Goal: Task Accomplishment & Management: Manage account settings

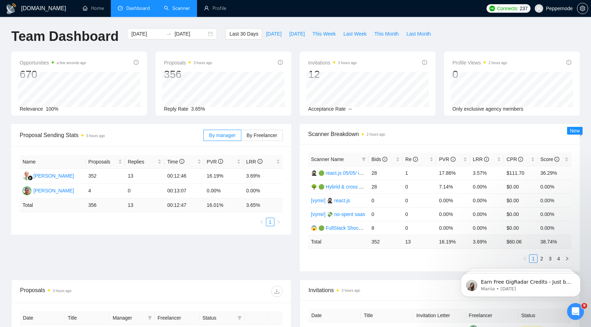
click at [179, 11] on link "Scanner" at bounding box center [177, 8] width 26 height 6
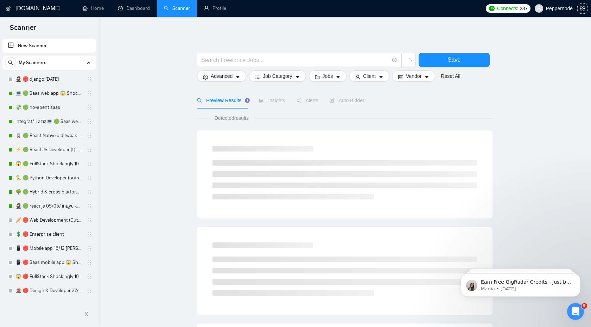
click at [56, 64] on div "My Scanners" at bounding box center [49, 63] width 88 height 14
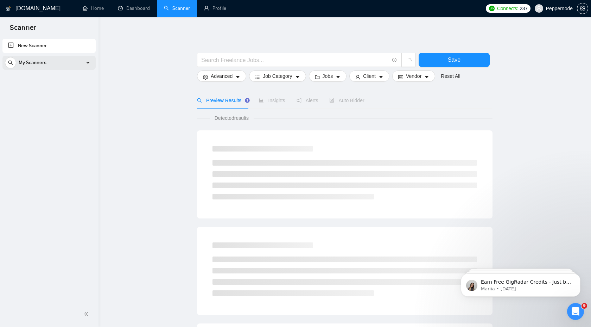
click at [56, 64] on div "My Scanners" at bounding box center [49, 63] width 88 height 14
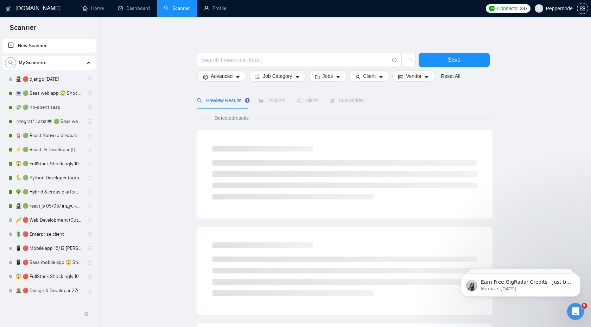
click at [8, 63] on icon "search" at bounding box center [10, 62] width 5 height 5
click at [32, 62] on input at bounding box center [49, 63] width 88 height 8
paste input "🥷🏻 🟢 react.js 05/05/ індус копі 19/05 change end"
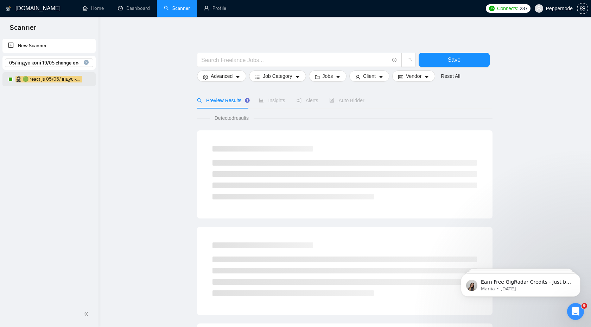
type input "🥷🏻 🟢 react.js 05/05/ індус копі 19/05 change end"
click at [53, 78] on link "🥷🏻 🟢 react.js 05/05/ індус копі 19/05 change end" at bounding box center [48, 79] width 67 height 14
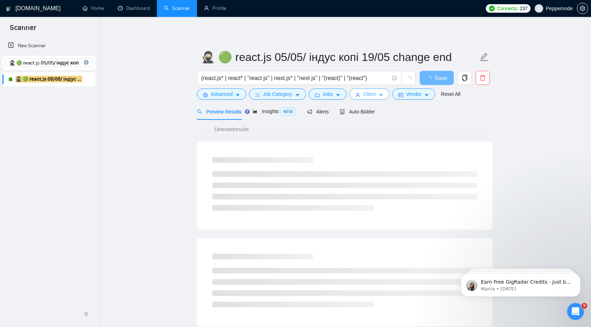
click at [379, 96] on button "Client" at bounding box center [369, 93] width 40 height 11
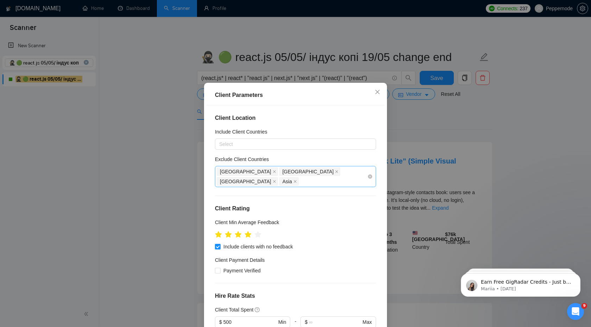
click at [330, 171] on div "[GEOGRAPHIC_DATA] [GEOGRAPHIC_DATA] [GEOGRAPHIC_DATA] [GEOGRAPHIC_DATA]" at bounding box center [292, 176] width 151 height 20
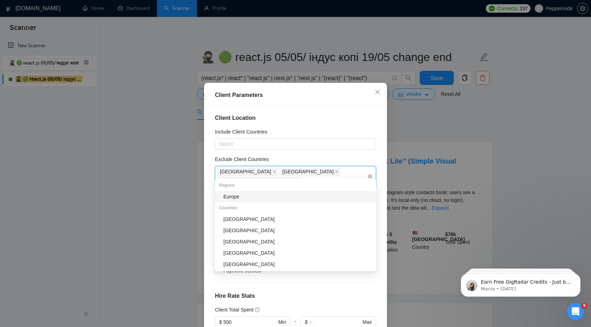
type input "uk"
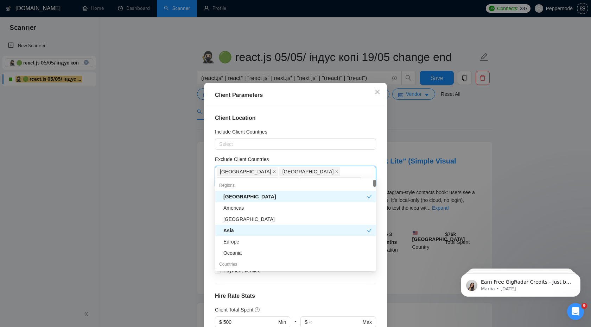
click at [362, 118] on h4 "Client Location" at bounding box center [295, 118] width 161 height 8
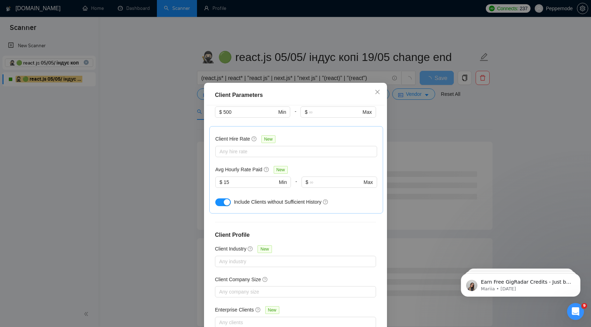
scroll to position [38, 0]
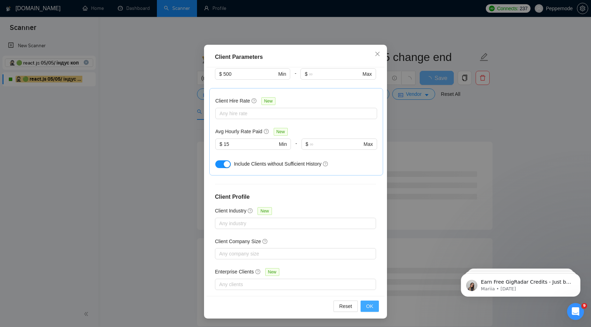
click at [368, 308] on span "OK" at bounding box center [369, 306] width 7 height 8
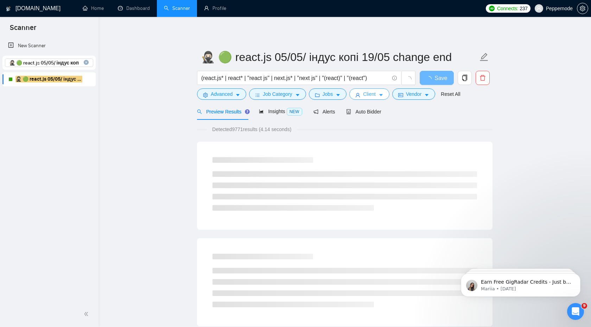
scroll to position [0, 0]
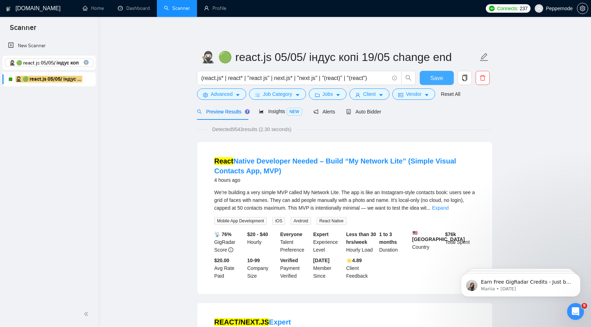
click at [434, 76] on span "Save" at bounding box center [436, 78] width 13 height 9
click at [87, 64] on icon "close-circle" at bounding box center [86, 62] width 5 height 5
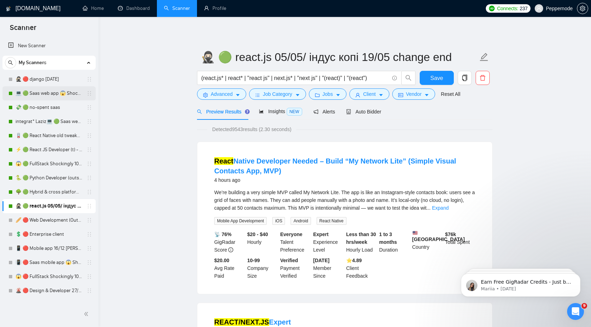
click at [41, 94] on link "💻 🟢 Saas web app 😱 Shockingly 27/11" at bounding box center [48, 93] width 67 height 14
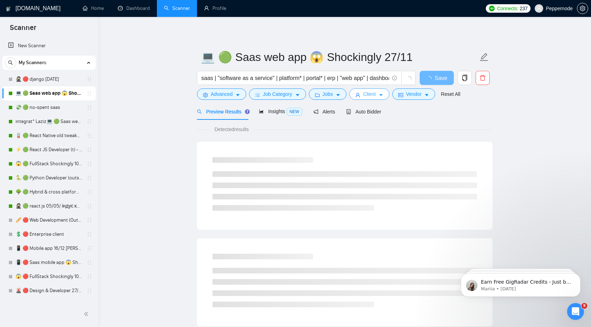
click at [384, 96] on icon "caret-down" at bounding box center [381, 95] width 5 height 5
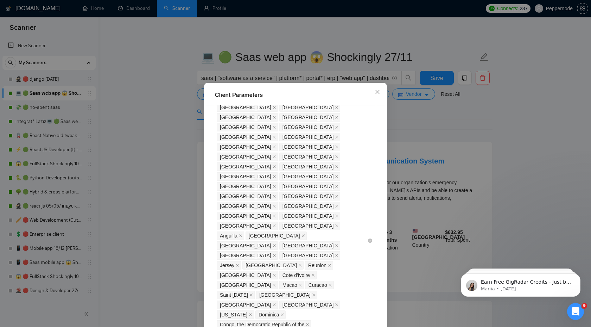
scroll to position [223, 0]
click at [132, 113] on div "Client Parameters Client Location Include Client Countries Select Exclude Clien…" at bounding box center [295, 163] width 591 height 327
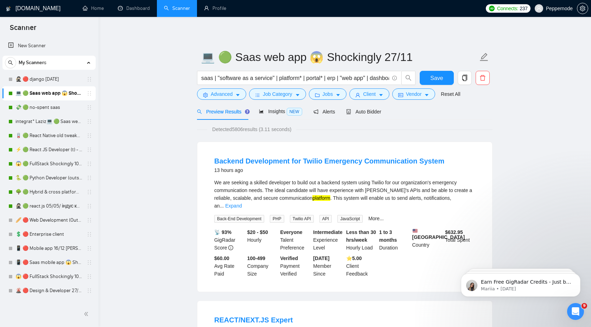
click at [50, 107] on link "💸 🟢 no-spent saas" at bounding box center [48, 107] width 67 height 14
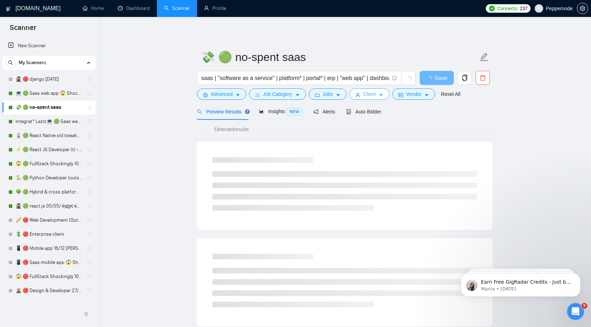
click at [376, 95] on span "Client" at bounding box center [369, 94] width 13 height 8
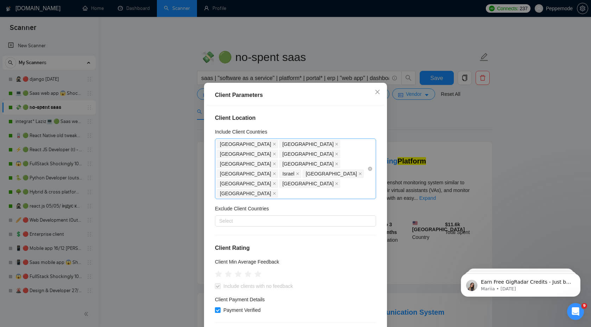
click at [350, 164] on div "[GEOGRAPHIC_DATA] [GEOGRAPHIC_DATA] [GEOGRAPHIC_DATA] [GEOGRAPHIC_DATA] [GEOGRA…" at bounding box center [292, 168] width 151 height 59
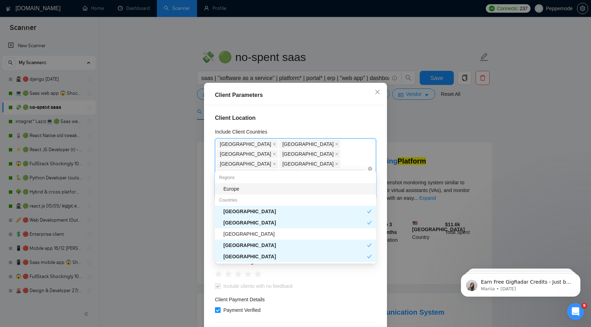
type input "uk"
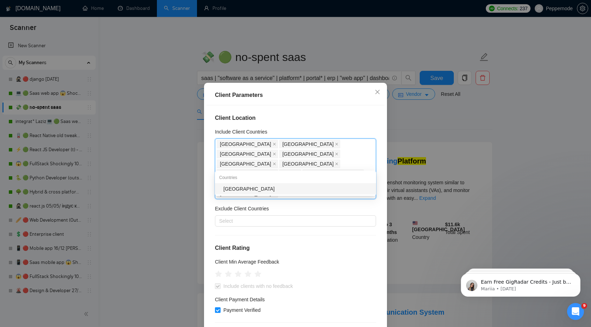
click at [311, 189] on div "[GEOGRAPHIC_DATA]" at bounding box center [297, 189] width 148 height 8
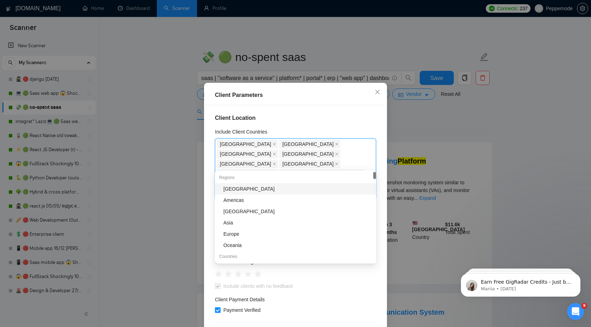
click at [349, 118] on h4 "Client Location" at bounding box center [295, 118] width 161 height 8
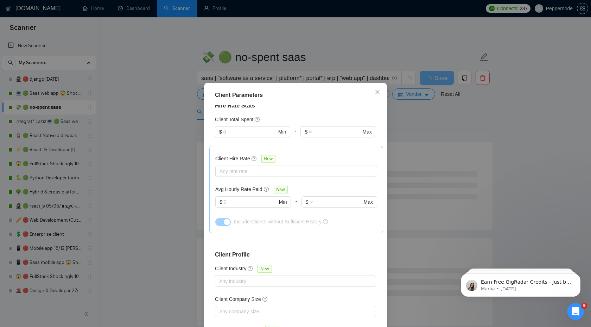
scroll to position [38, 0]
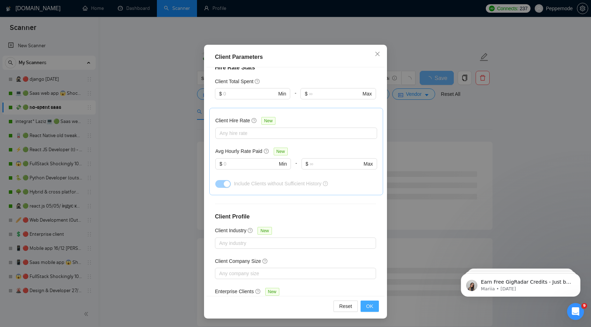
click at [371, 310] on button "OK" at bounding box center [370, 305] width 18 height 11
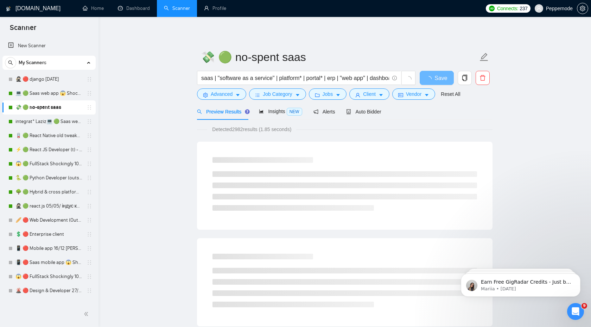
scroll to position [0, 0]
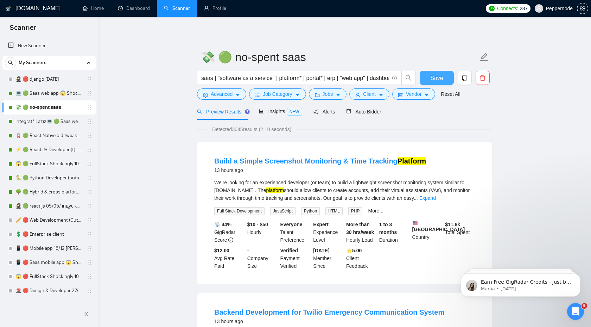
click at [441, 80] on span "Save" at bounding box center [436, 78] width 13 height 9
click at [337, 95] on button "Jobs" at bounding box center [328, 93] width 38 height 11
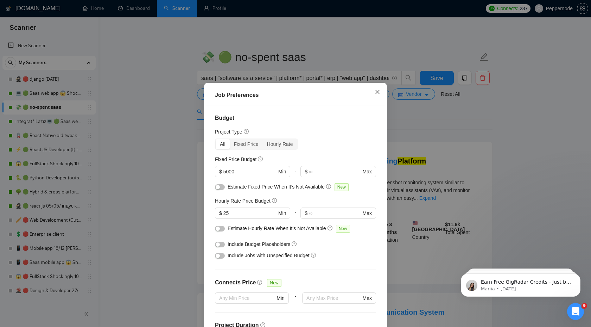
click at [378, 92] on icon "close" at bounding box center [377, 92] width 4 height 4
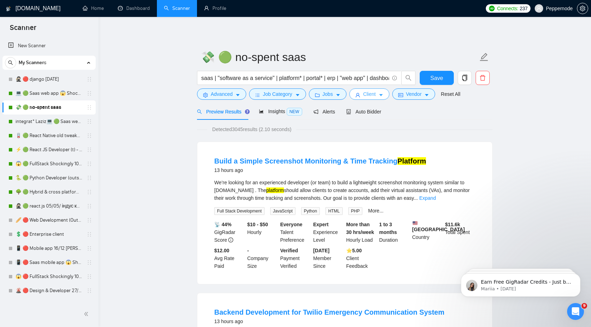
click at [375, 95] on span "Client" at bounding box center [369, 94] width 13 height 8
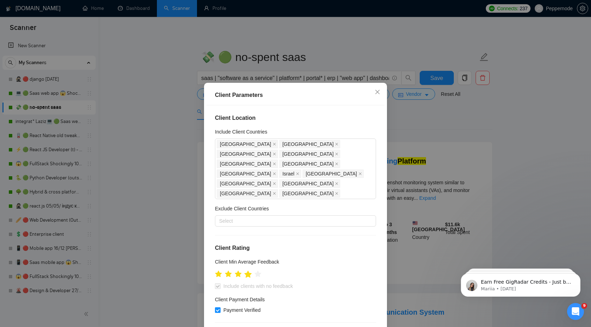
click at [250, 270] on icon "star" at bounding box center [248, 273] width 7 height 7
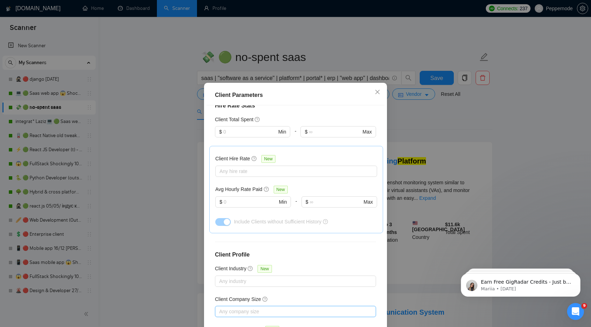
scroll to position [38, 0]
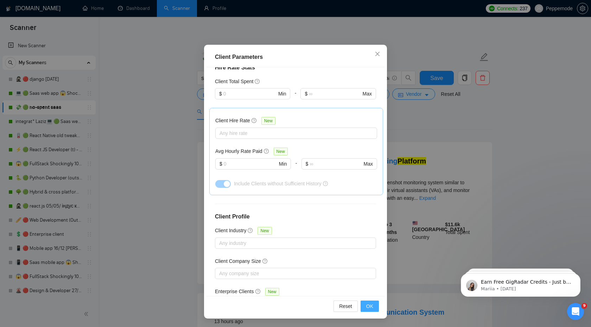
click at [371, 308] on span "OK" at bounding box center [369, 306] width 7 height 8
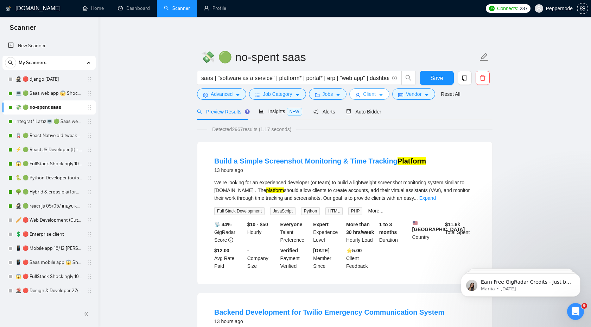
scroll to position [0, 0]
click at [434, 77] on span "Save" at bounding box center [436, 78] width 13 height 9
click at [62, 120] on link "integrat* Laziz💻 🟢 Saas web app 😱 Shockingly 27/11" at bounding box center [48, 121] width 67 height 14
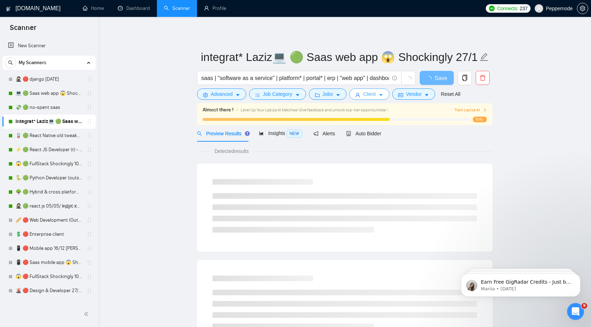
click at [375, 96] on span "Client" at bounding box center [369, 94] width 13 height 8
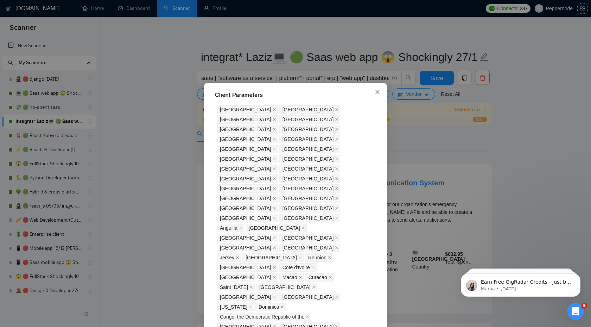
click at [376, 91] on icon "close" at bounding box center [378, 92] width 6 height 6
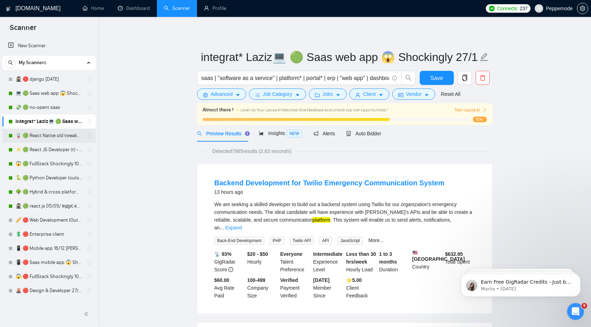
click at [48, 135] on link "🪫 🟢 React Native old tweaked 05.05 індус копі" at bounding box center [48, 135] width 67 height 14
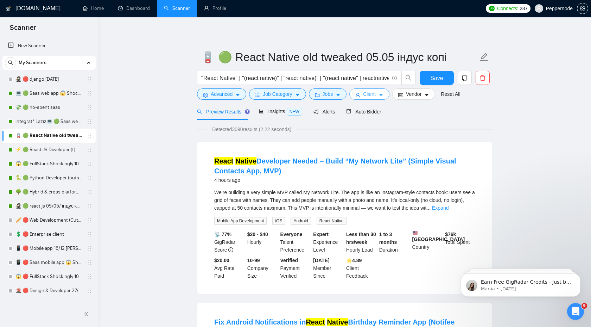
click at [382, 95] on icon "caret-down" at bounding box center [381, 95] width 5 height 5
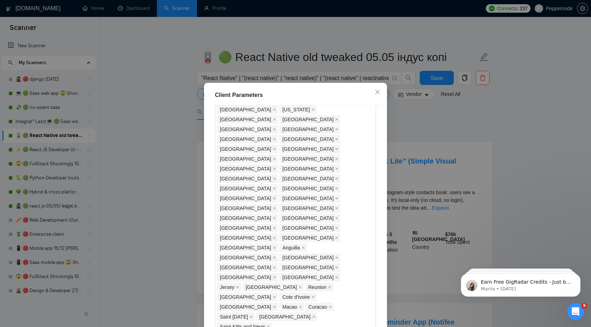
scroll to position [366, 0]
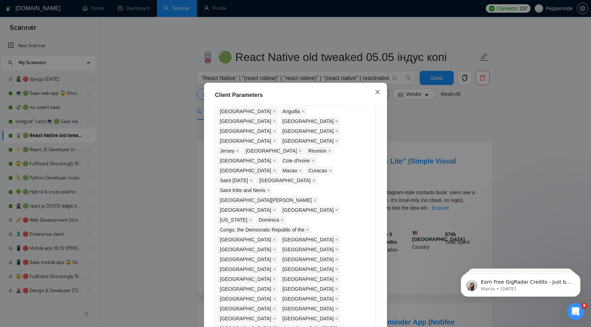
click at [380, 93] on span "Close" at bounding box center [377, 92] width 19 height 19
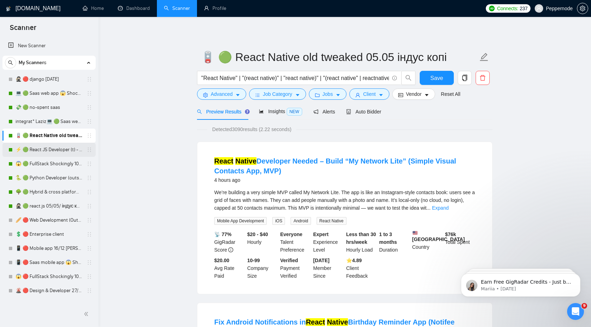
click at [54, 150] on link "⚡ 🟢 React JS Developer (t) - short 24/03" at bounding box center [48, 150] width 67 height 14
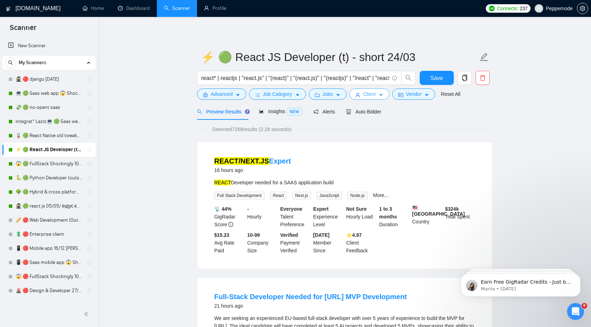
click at [383, 96] on icon "caret-down" at bounding box center [381, 95] width 4 height 2
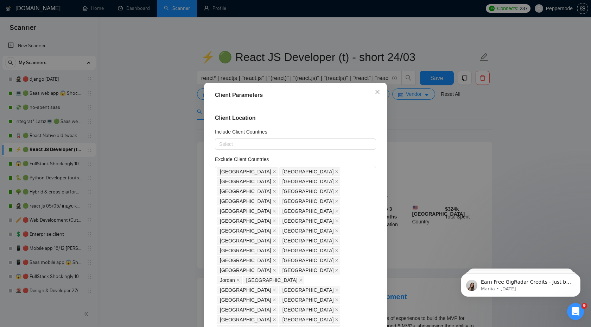
scroll to position [238, 0]
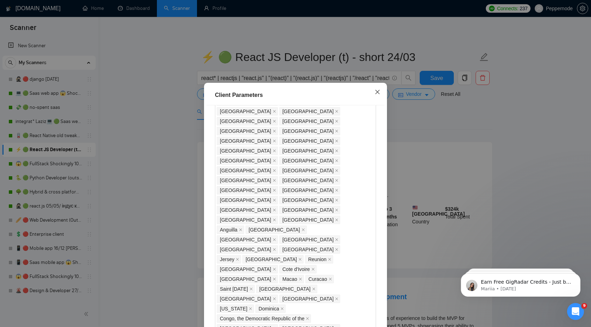
click at [379, 94] on icon "close" at bounding box center [378, 92] width 6 height 6
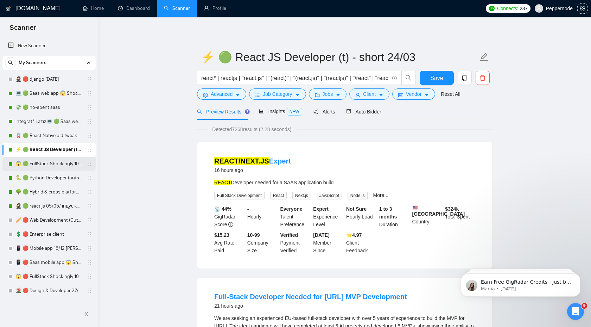
click at [63, 164] on link "😱 🟢 FullStack Shockingly 10/01" at bounding box center [48, 164] width 67 height 14
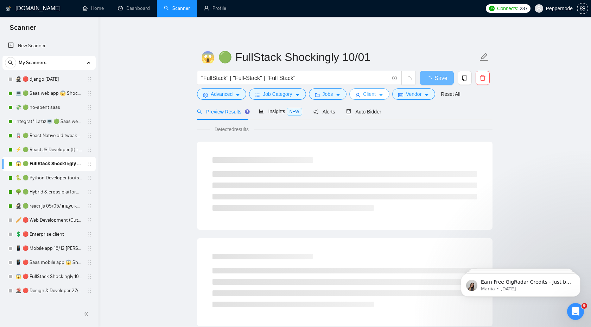
click at [380, 95] on button "Client" at bounding box center [369, 93] width 40 height 11
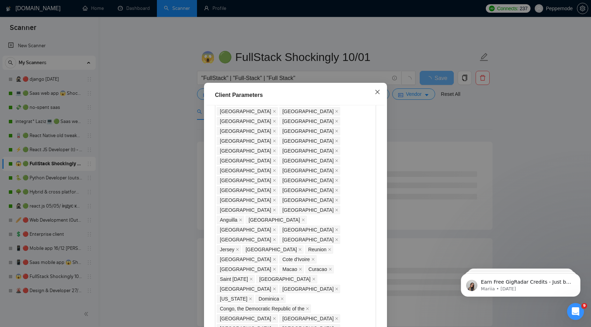
click at [377, 93] on icon "close" at bounding box center [378, 92] width 6 height 6
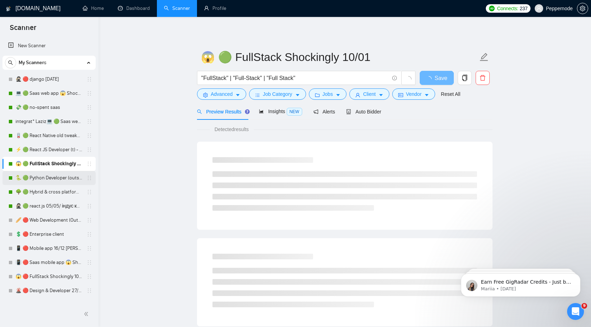
click at [63, 178] on link "🐍 🟢 Python Developer (outstaff)" at bounding box center [48, 178] width 67 height 14
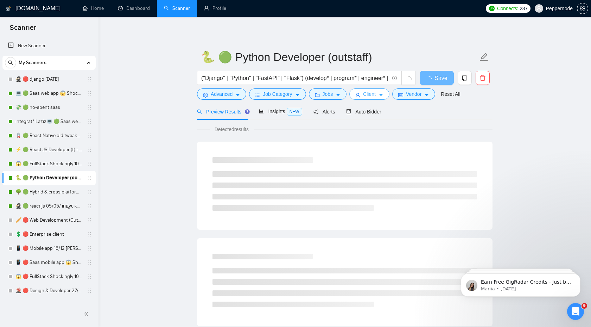
click at [383, 95] on icon "caret-down" at bounding box center [381, 95] width 4 height 2
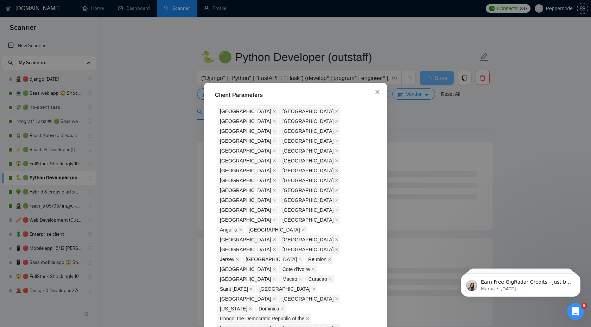
click at [375, 93] on icon "close" at bounding box center [378, 92] width 6 height 6
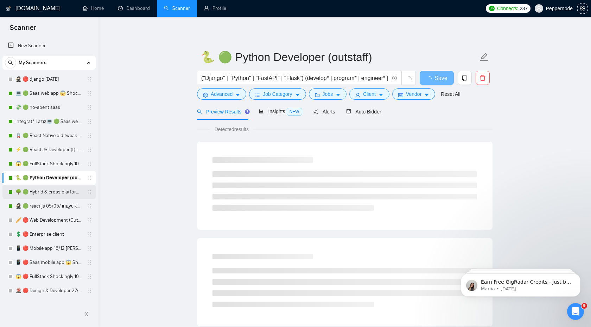
click at [44, 188] on link "🌳 🟢 Hybrid & cross platform 07/04 changed start" at bounding box center [48, 192] width 67 height 14
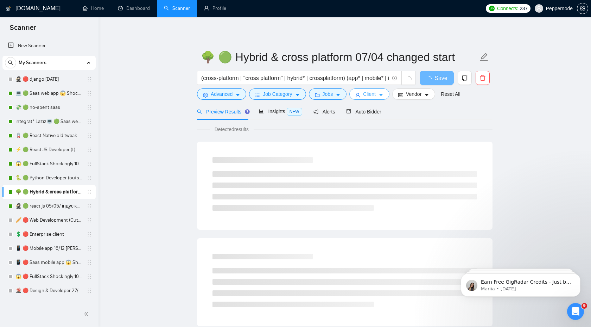
click at [384, 96] on icon "caret-down" at bounding box center [381, 95] width 5 height 5
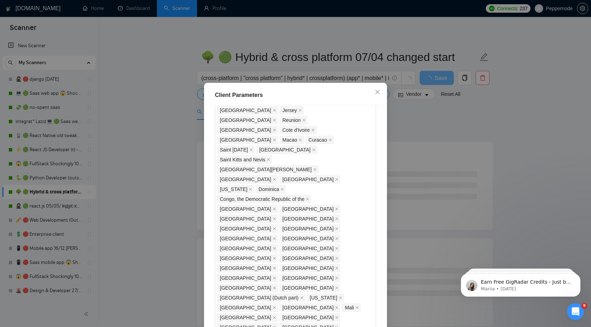
scroll to position [119, 0]
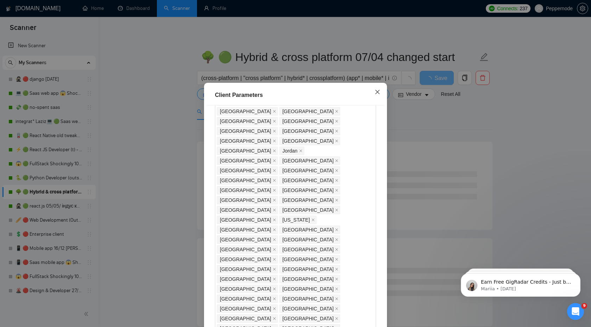
click at [377, 93] on icon "close" at bounding box center [378, 92] width 6 height 6
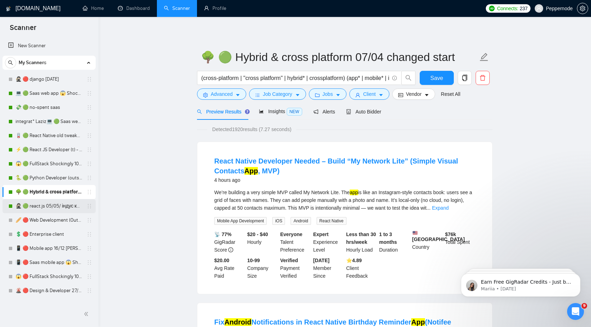
click at [46, 207] on link "🥷🏻 🟢 react.js 05/05/ індус копі 19/05 change end" at bounding box center [48, 206] width 67 height 14
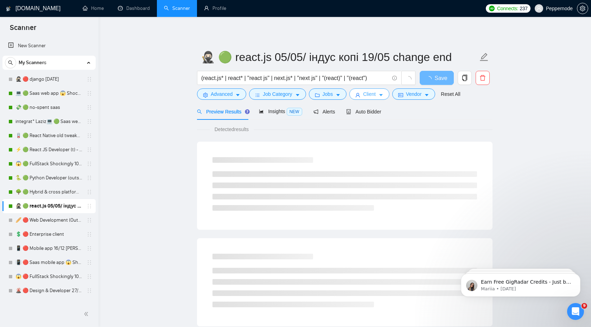
click at [383, 95] on icon "caret-down" at bounding box center [381, 95] width 4 height 2
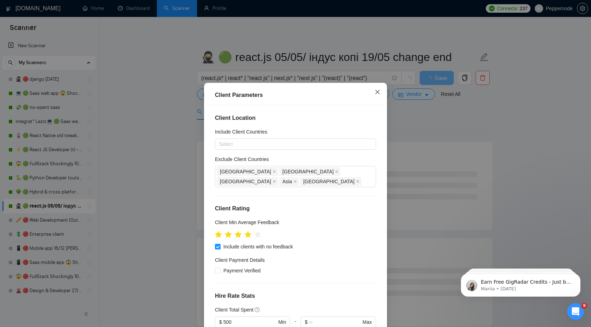
click at [379, 92] on icon "close" at bounding box center [378, 92] width 6 height 6
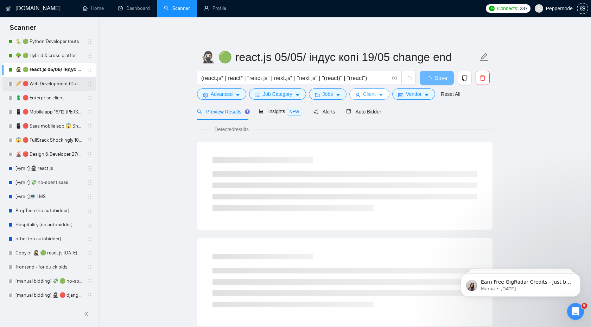
scroll to position [145, 0]
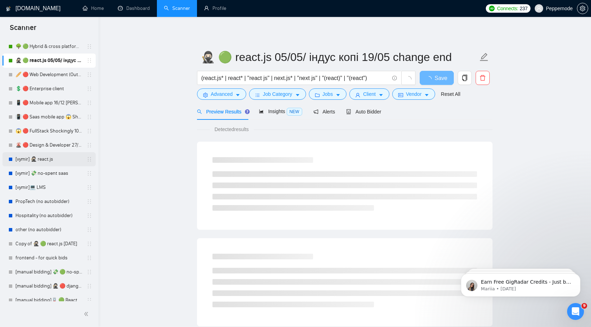
click at [43, 159] on link "[vymir] 🥷🏻 react.js" at bounding box center [48, 159] width 67 height 14
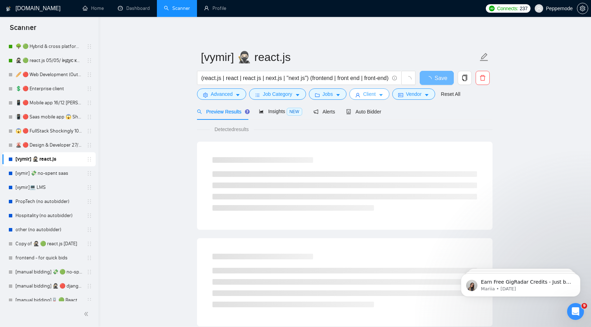
click at [379, 94] on button "Client" at bounding box center [369, 93] width 40 height 11
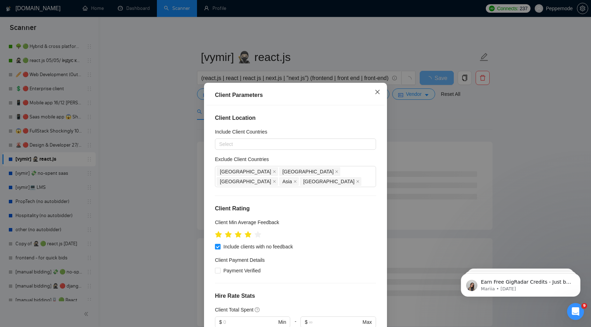
click at [377, 93] on icon "close" at bounding box center [377, 92] width 4 height 4
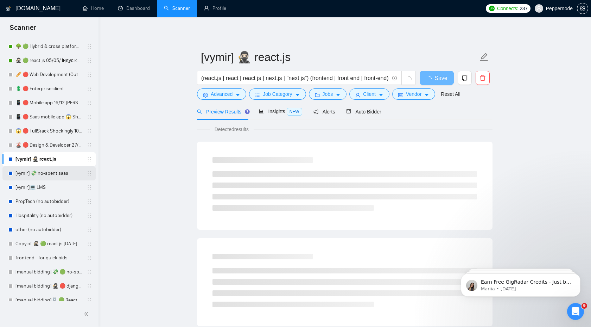
click at [59, 172] on link "[vymir] 💸 no-spent saas" at bounding box center [48, 173] width 67 height 14
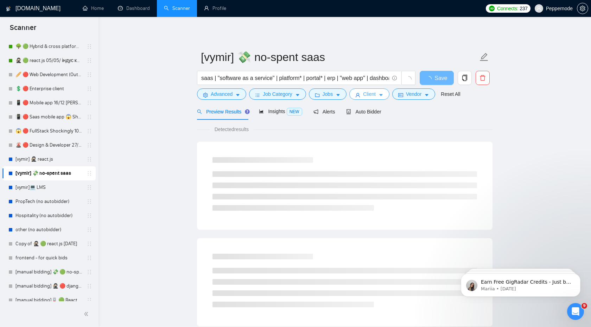
click at [382, 98] on button "Client" at bounding box center [369, 93] width 40 height 11
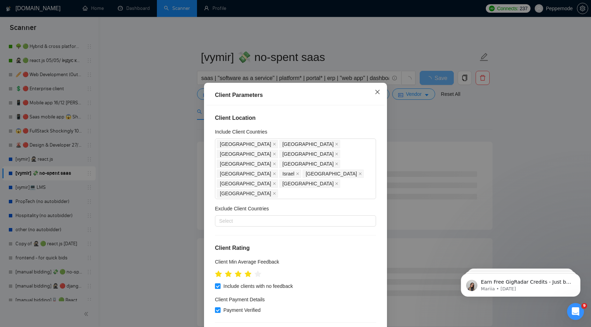
click at [378, 93] on icon "close" at bounding box center [377, 92] width 4 height 4
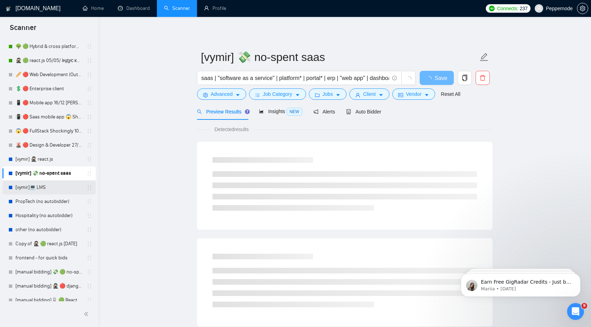
click at [45, 186] on link "[vymir]💻 LMS" at bounding box center [48, 187] width 67 height 14
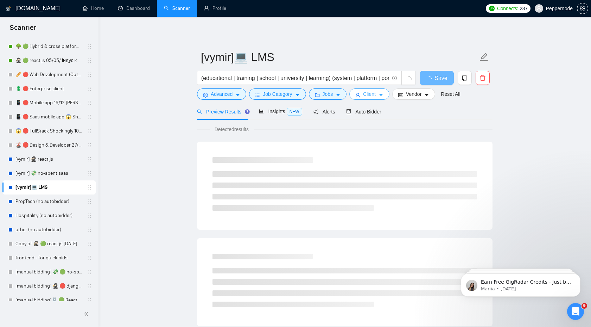
click at [382, 94] on icon "caret-down" at bounding box center [381, 95] width 5 height 5
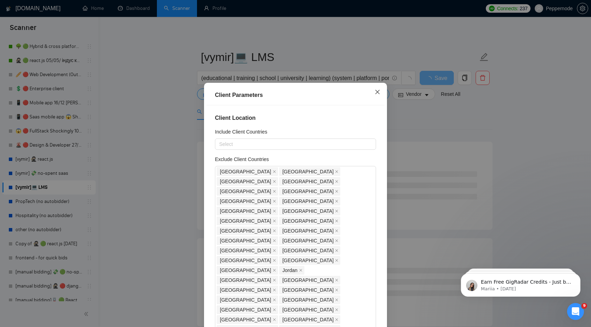
click at [378, 92] on icon "close" at bounding box center [378, 92] width 6 height 6
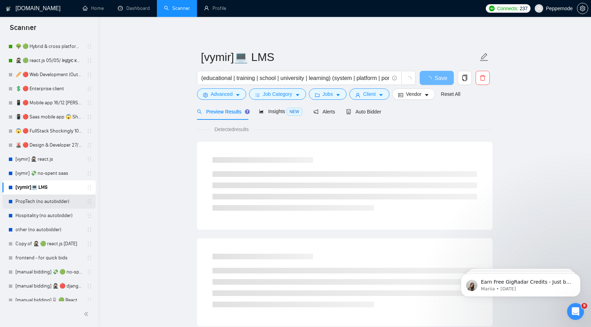
click at [46, 202] on link "PropTech (no autobidder)" at bounding box center [48, 201] width 67 height 14
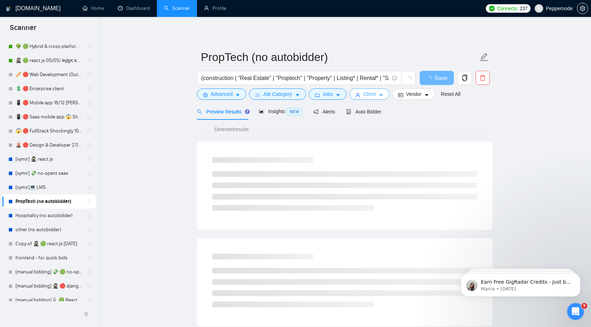
click at [383, 96] on icon "caret-down" at bounding box center [381, 95] width 4 height 2
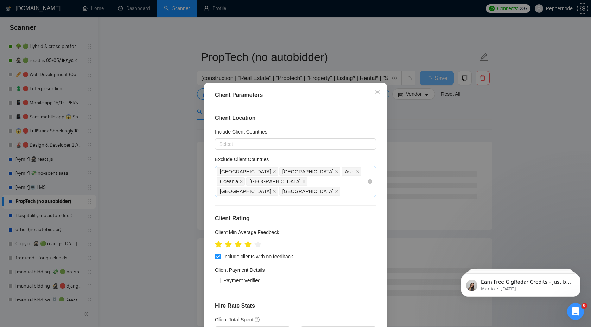
click at [285, 179] on div "[GEOGRAPHIC_DATA] [GEOGRAPHIC_DATA] [GEOGRAPHIC_DATA] [GEOGRAPHIC_DATA] [GEOGRA…" at bounding box center [292, 181] width 151 height 30
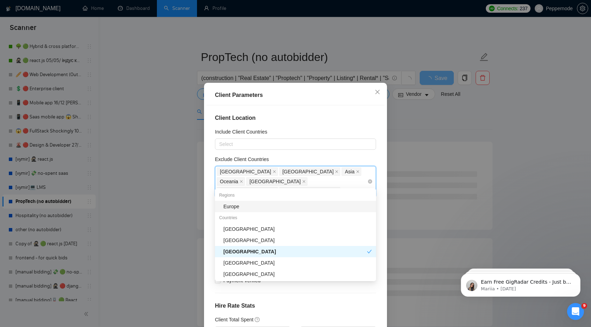
type input "uk"
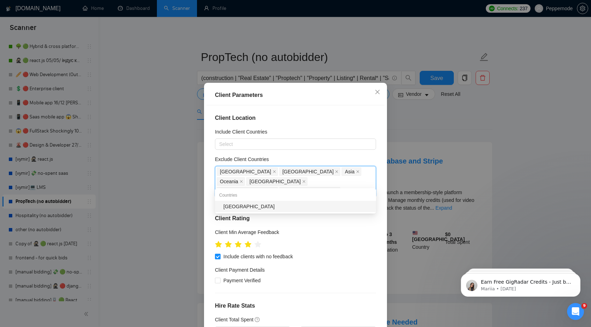
click at [262, 205] on div "[GEOGRAPHIC_DATA]" at bounding box center [297, 206] width 148 height 8
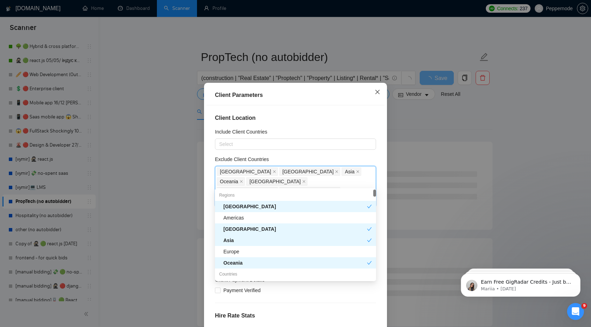
click at [378, 93] on icon "close" at bounding box center [378, 92] width 6 height 6
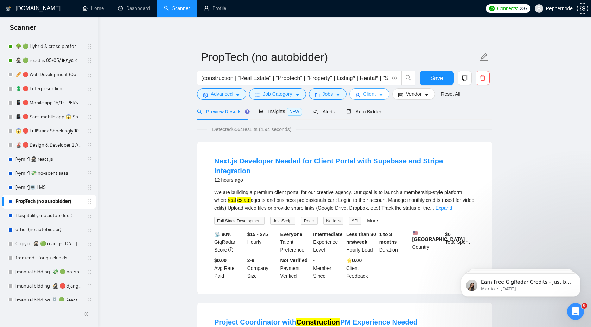
click at [384, 97] on icon "caret-down" at bounding box center [381, 95] width 5 height 5
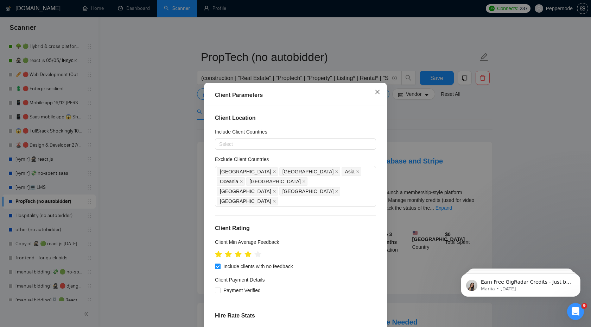
click at [378, 94] on icon "close" at bounding box center [378, 92] width 6 height 6
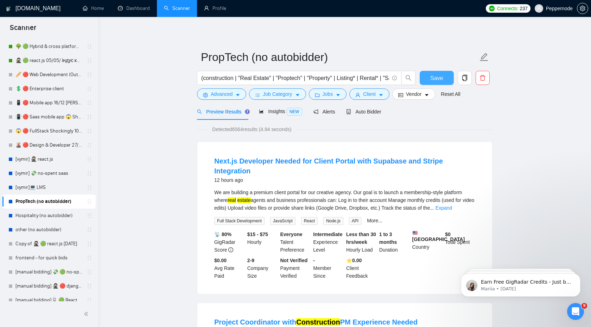
click at [438, 76] on span "Save" at bounding box center [436, 78] width 13 height 9
click at [38, 215] on link "Hospitality (no autobidder)" at bounding box center [48, 215] width 67 height 14
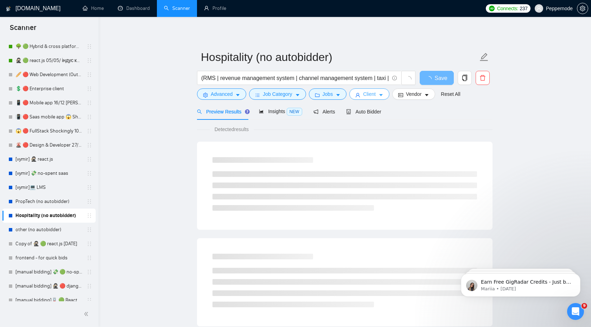
click at [387, 96] on button "Client" at bounding box center [369, 93] width 40 height 11
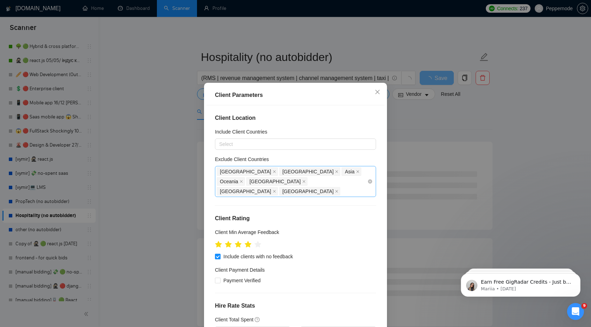
click at [306, 186] on div "[GEOGRAPHIC_DATA] [GEOGRAPHIC_DATA] [GEOGRAPHIC_DATA] [GEOGRAPHIC_DATA] [GEOGRA…" at bounding box center [292, 181] width 151 height 30
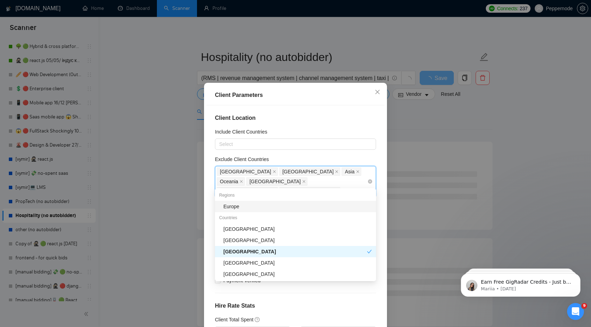
type input "uk"
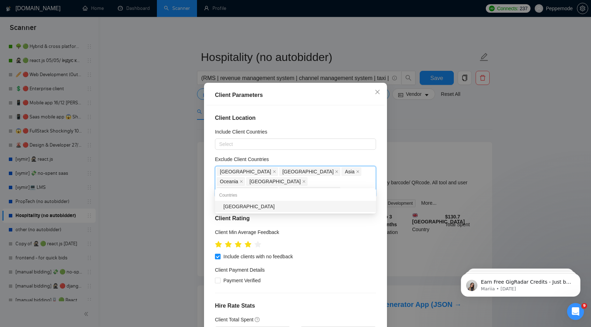
click at [282, 209] on div "[GEOGRAPHIC_DATA]" at bounding box center [297, 206] width 148 height 8
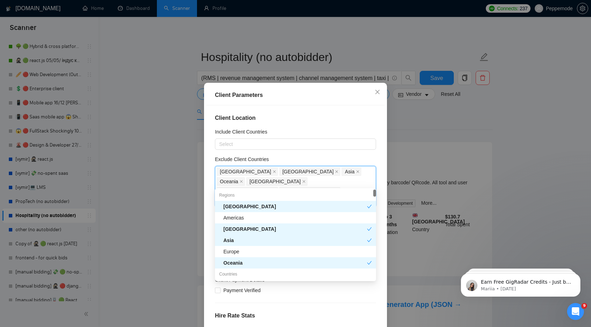
click at [376, 122] on h4 "Client Location" at bounding box center [295, 118] width 161 height 8
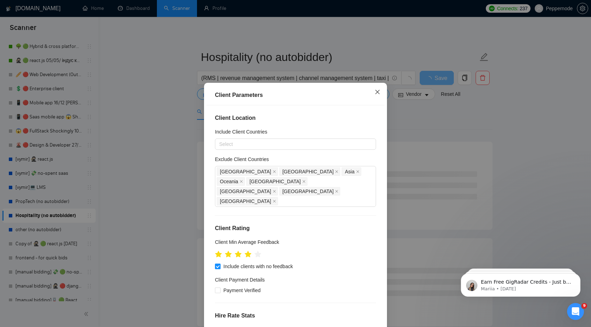
click at [379, 93] on icon "close" at bounding box center [378, 92] width 6 height 6
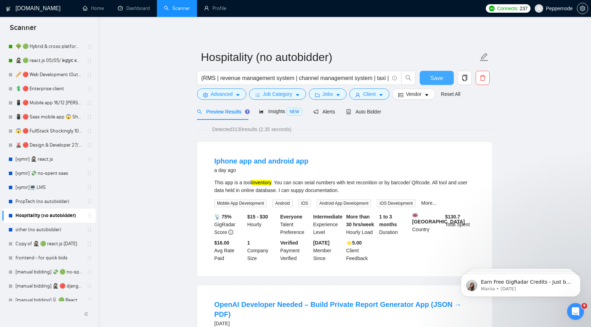
click at [435, 78] on span "Save" at bounding box center [436, 78] width 13 height 9
click at [36, 228] on link "other (no autobidder)" at bounding box center [48, 229] width 67 height 14
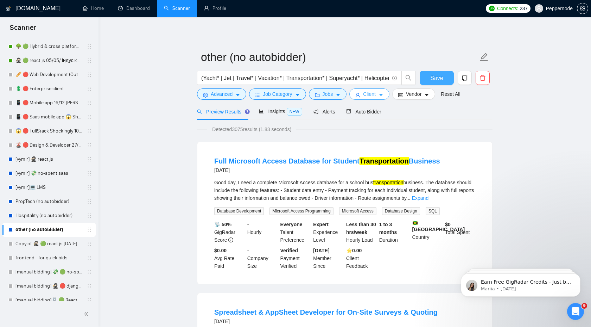
click at [381, 94] on button "Client" at bounding box center [369, 93] width 40 height 11
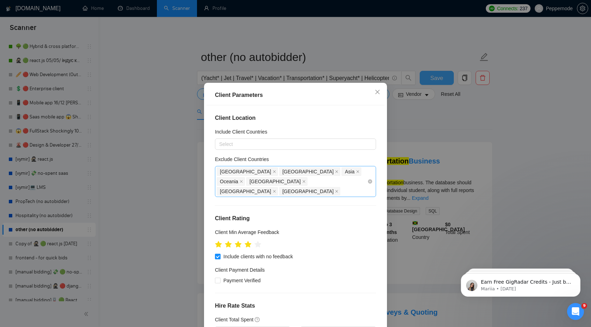
click at [325, 183] on div "[GEOGRAPHIC_DATA] [GEOGRAPHIC_DATA] [GEOGRAPHIC_DATA] [GEOGRAPHIC_DATA] [GEOGRA…" at bounding box center [292, 181] width 151 height 30
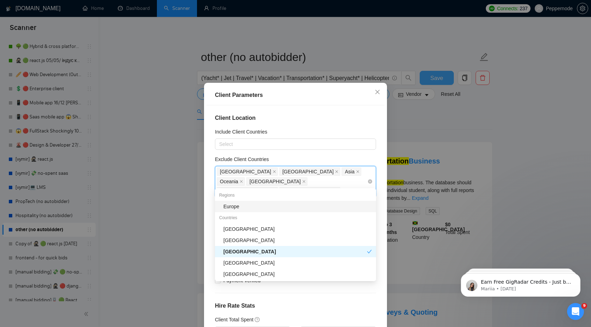
type input "uk"
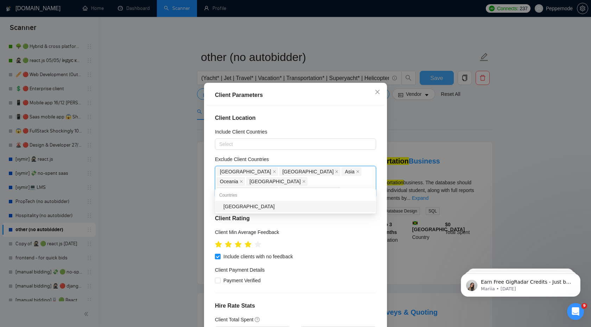
click at [293, 207] on div "[GEOGRAPHIC_DATA]" at bounding box center [297, 206] width 148 height 8
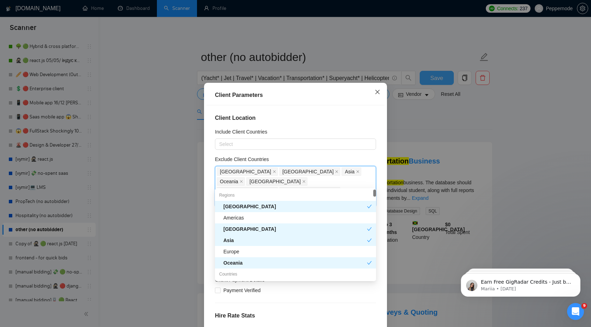
click at [380, 94] on span "Close" at bounding box center [377, 92] width 19 height 19
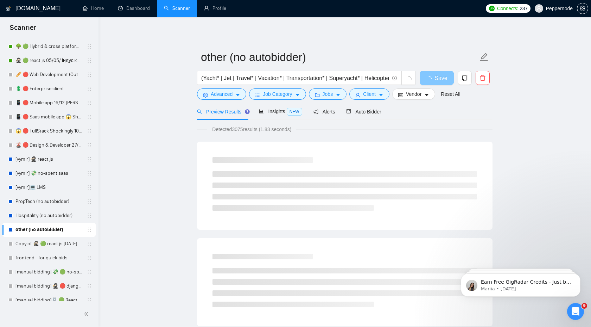
click at [426, 81] on icon "loading" at bounding box center [429, 79] width 6 height 6
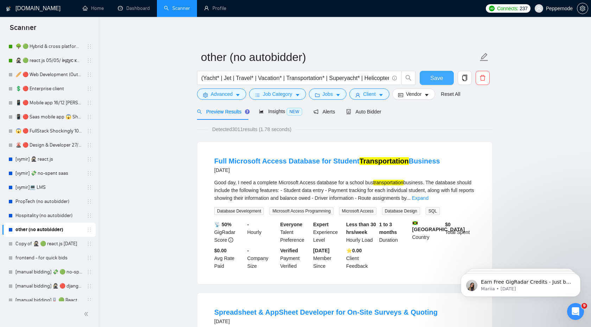
click at [426, 81] on button "Save" at bounding box center [437, 78] width 34 height 14
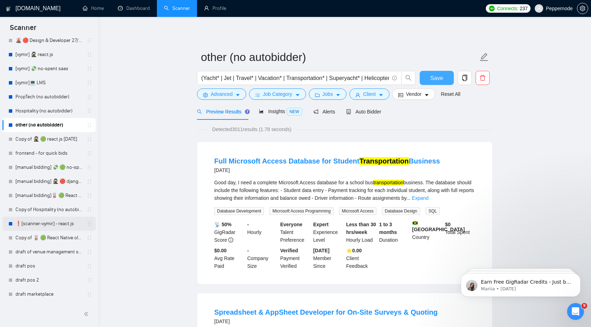
click at [43, 223] on link "❗[scanner-vymir] - react.js" at bounding box center [48, 223] width 67 height 14
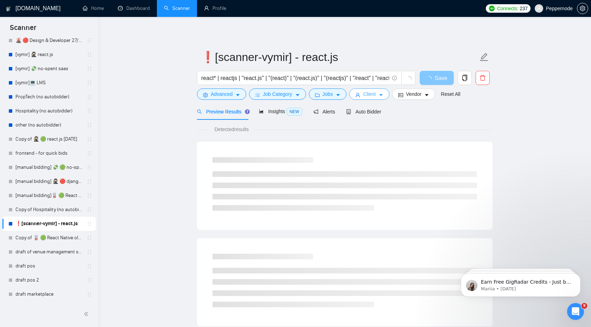
click at [381, 92] on button "Client" at bounding box center [369, 93] width 40 height 11
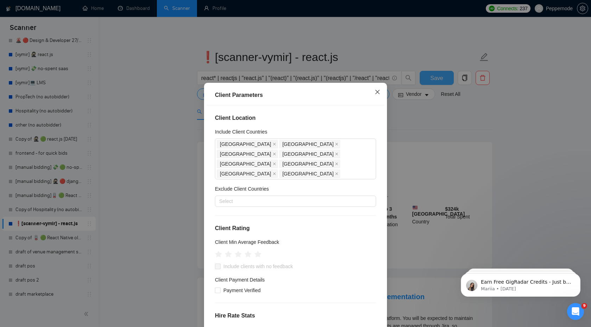
click at [378, 93] on icon "close" at bounding box center [378, 92] width 6 height 6
